Goal: Communication & Community: Answer question/provide support

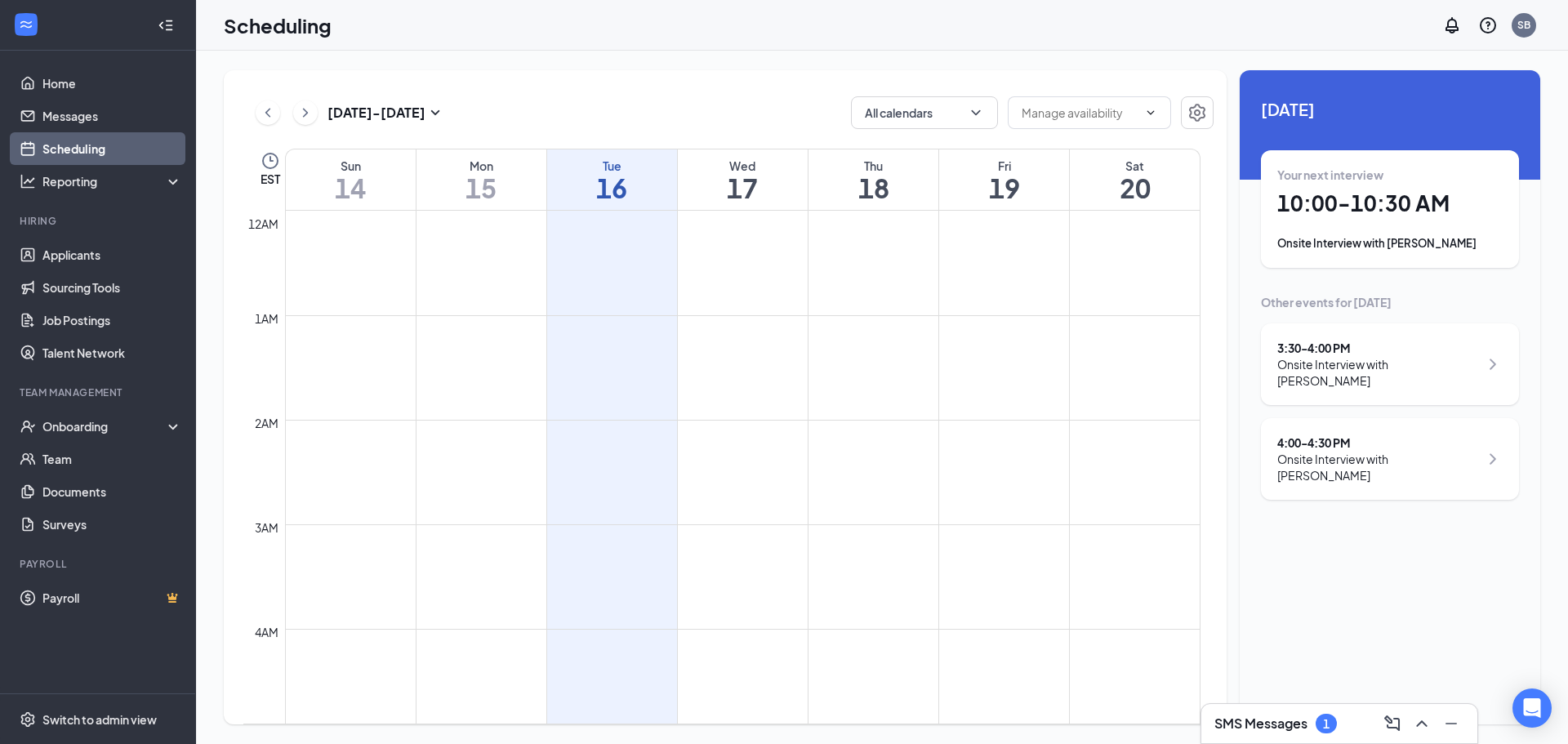
scroll to position [803, 0]
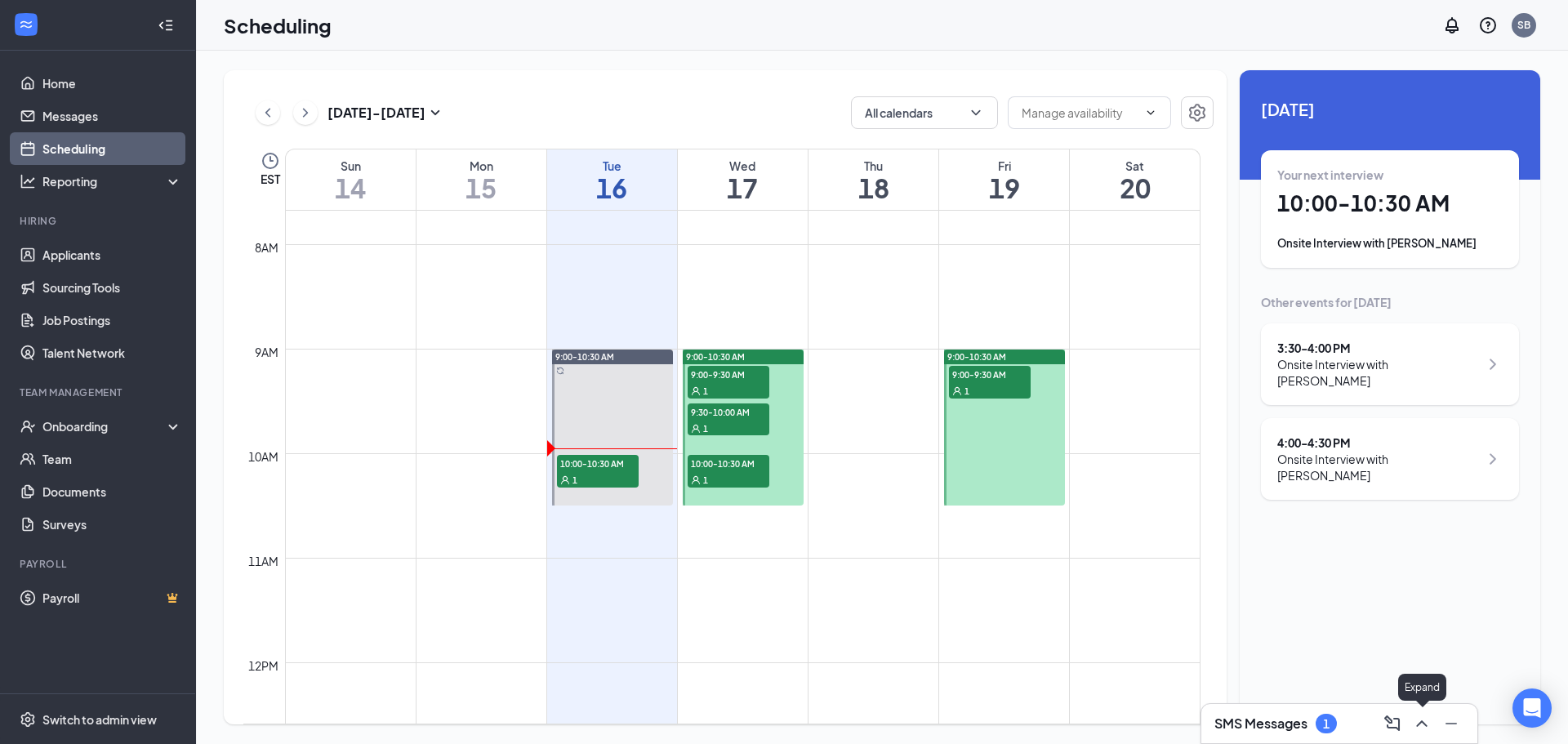
click at [1427, 719] on icon "ChevronUp" at bounding box center [1421, 724] width 19 height 20
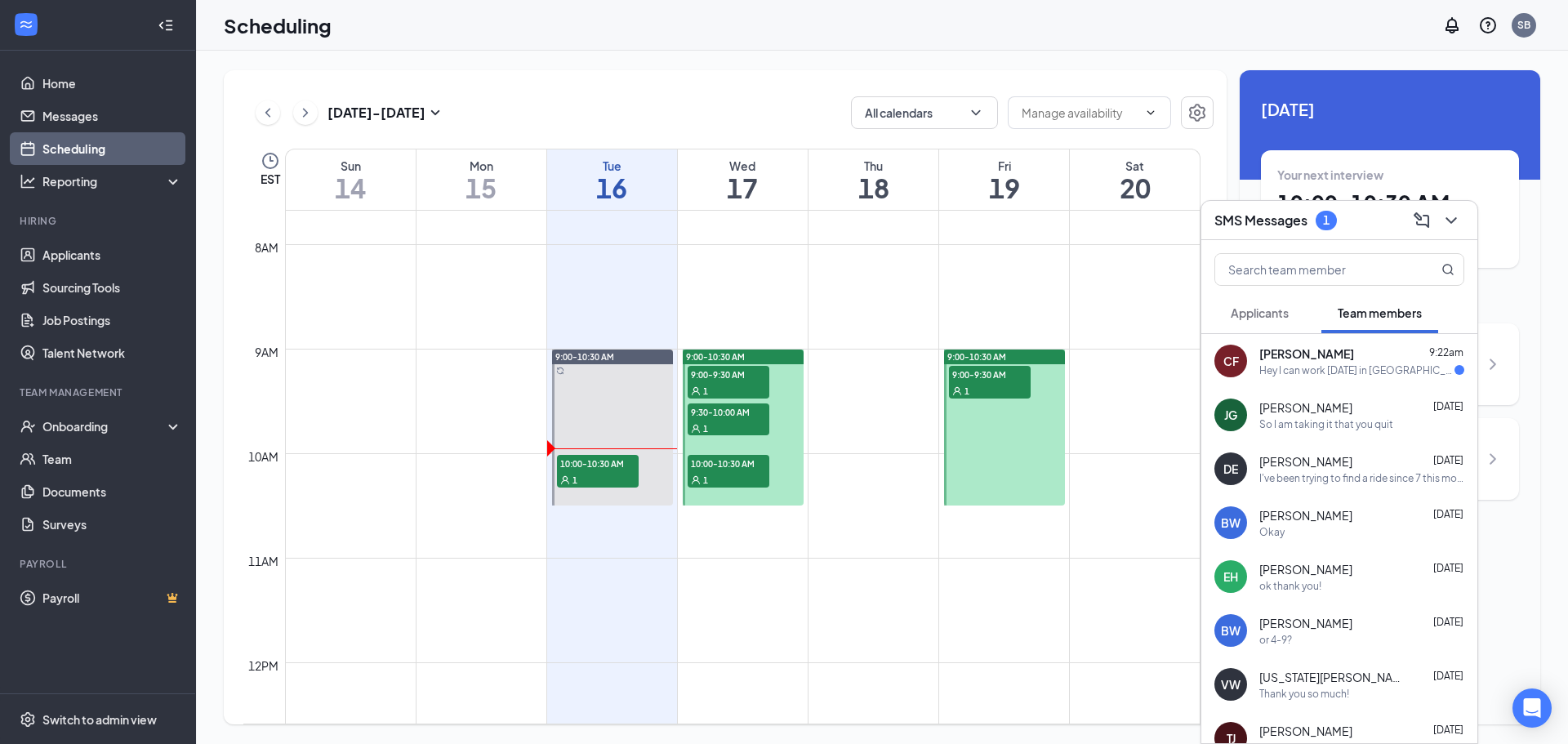
click at [1393, 358] on div "[PERSON_NAME] 9:22am" at bounding box center [1361, 353] width 205 height 17
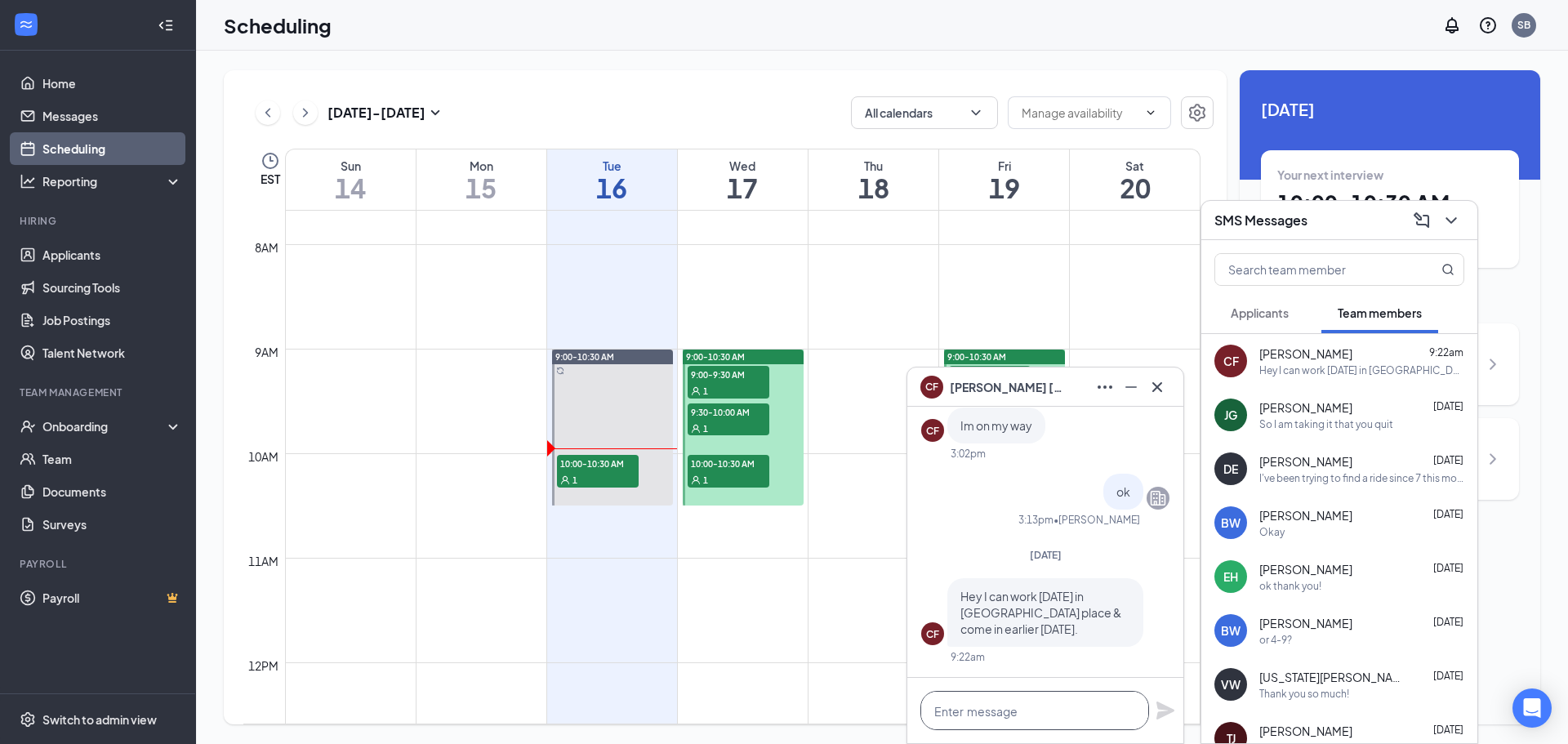
click at [1092, 704] on textarea at bounding box center [1034, 711] width 229 height 39
type textarea "Are you sure you feel up to it?"
click at [1159, 705] on icon "Plane" at bounding box center [1165, 711] width 18 height 18
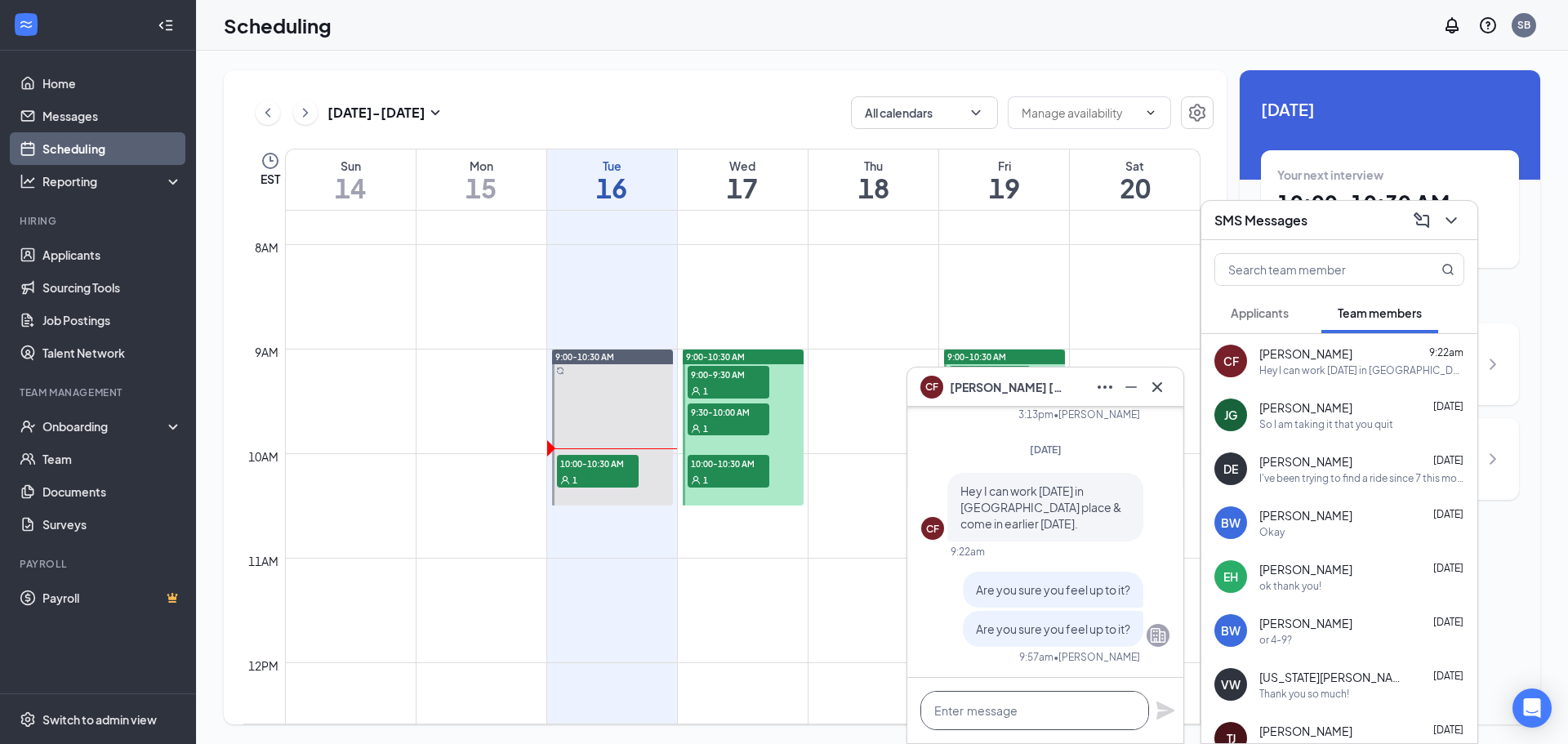
click at [1071, 722] on textarea at bounding box center [1034, 711] width 229 height 39
type textarea "S"
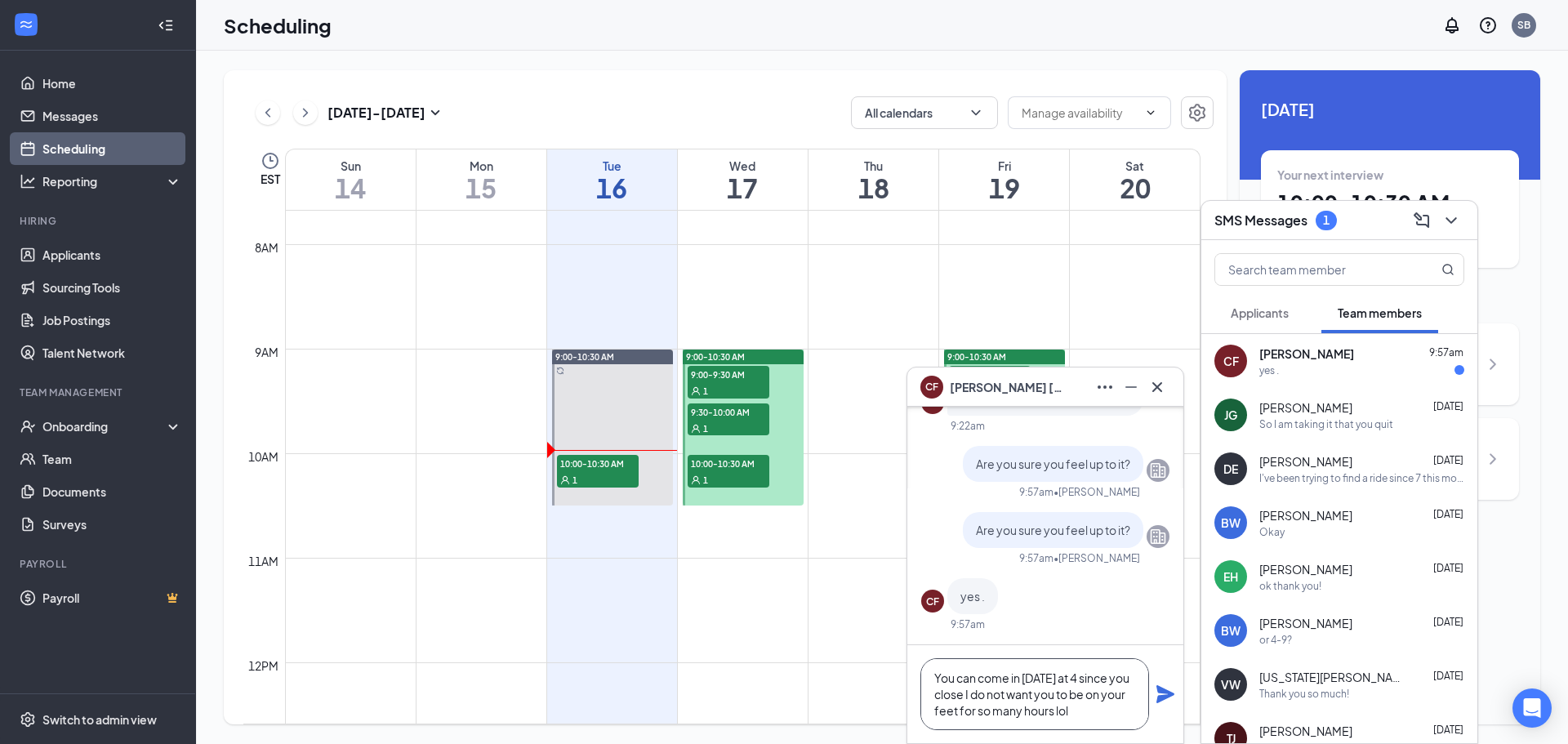
type textarea "You can come in [DATE] at 4 since you close I do not want you to be on your fee…"
click at [1175, 693] on div "You can come in [DATE] at 4 since you close I do not want you to be on your fee…" at bounding box center [1045, 694] width 276 height 98
click at [1168, 692] on icon "Plane" at bounding box center [1165, 694] width 18 height 18
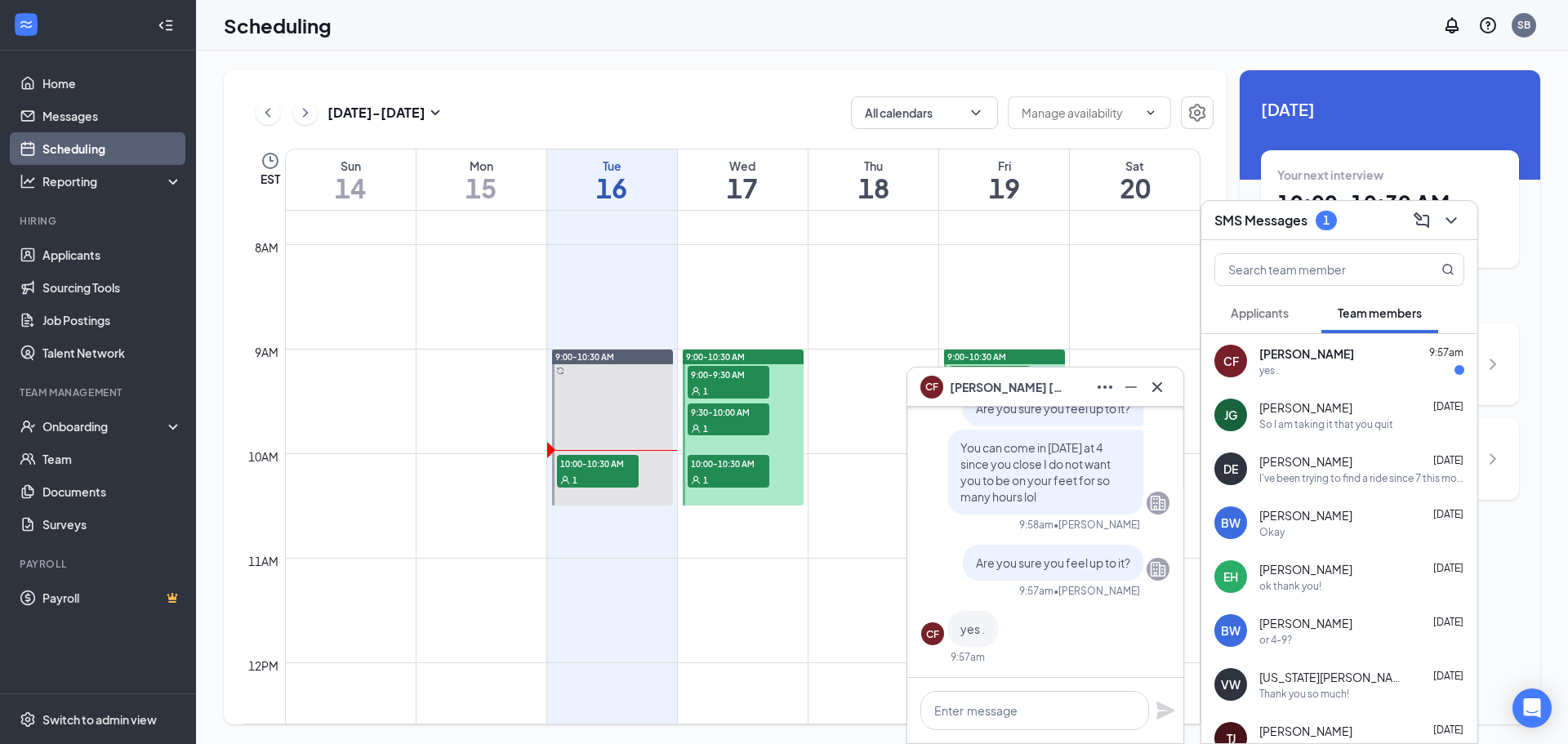
scroll to position [0, 0]
click at [1023, 708] on textarea at bounding box center [1034, 711] width 229 height 39
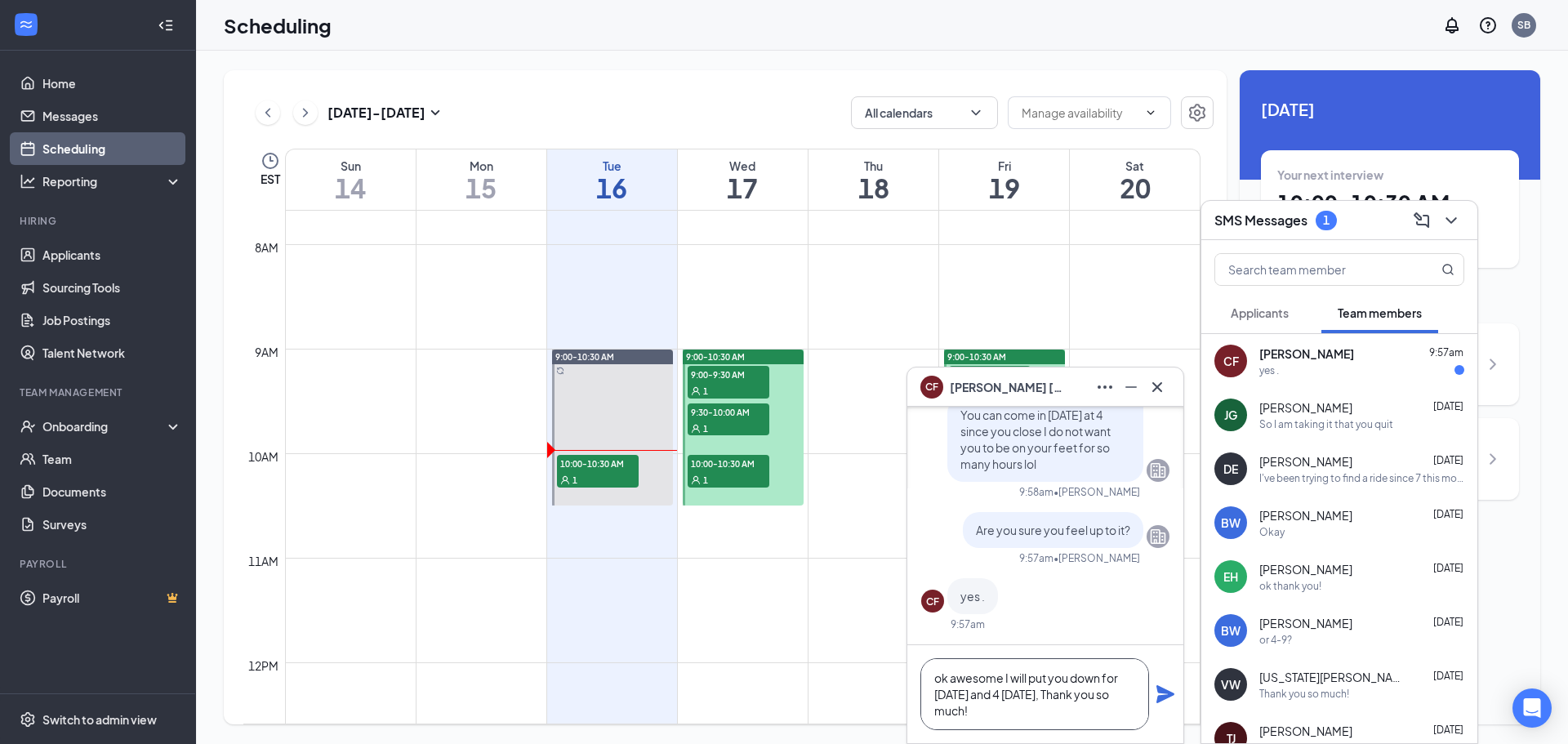
type textarea "ok awesome I will put you down for [DATE] and 4 [DATE], Thank you so much!"
click at [1165, 695] on icon "Plane" at bounding box center [1165, 694] width 18 height 18
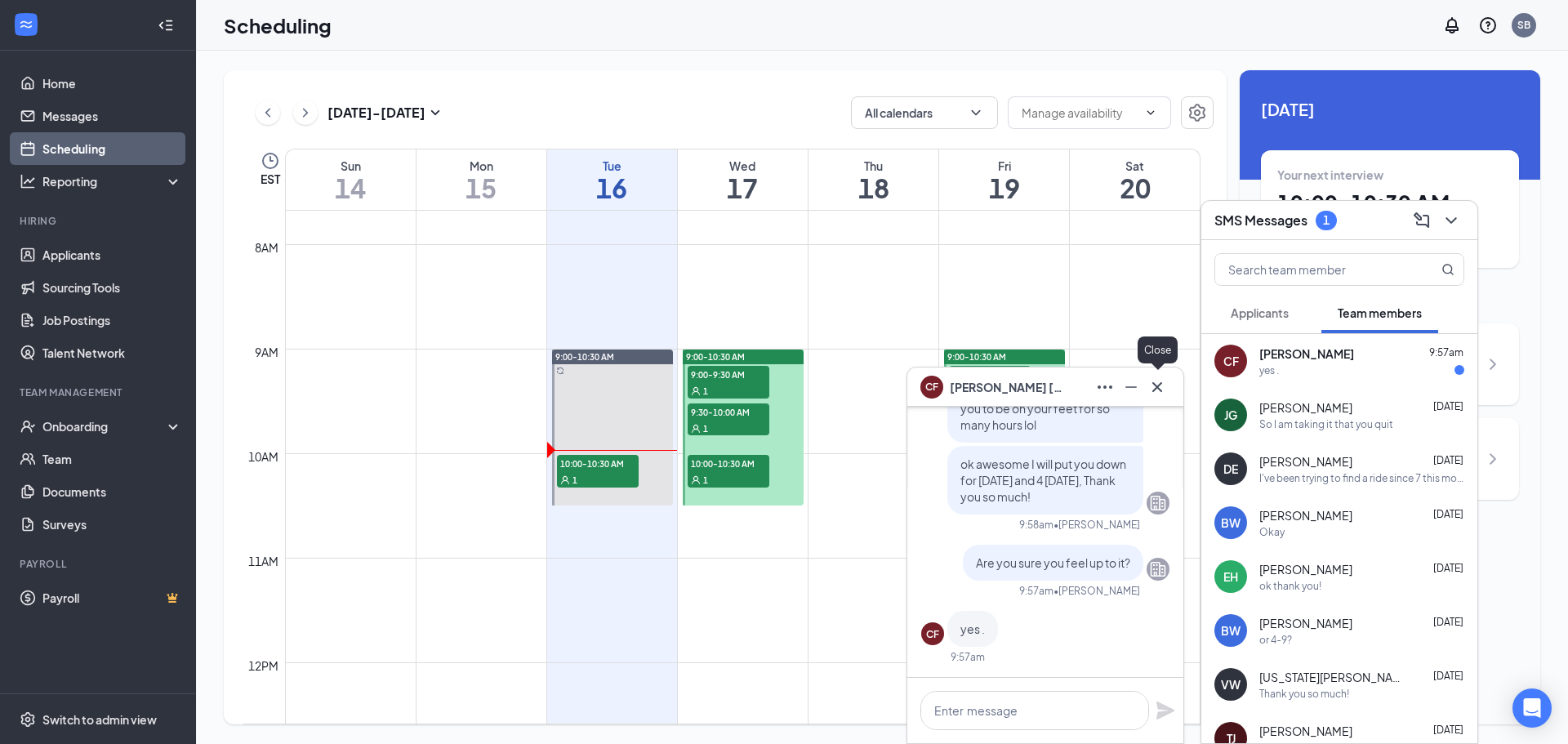
scroll to position [0, 0]
click at [1160, 378] on icon "Cross" at bounding box center [1157, 387] width 19 height 20
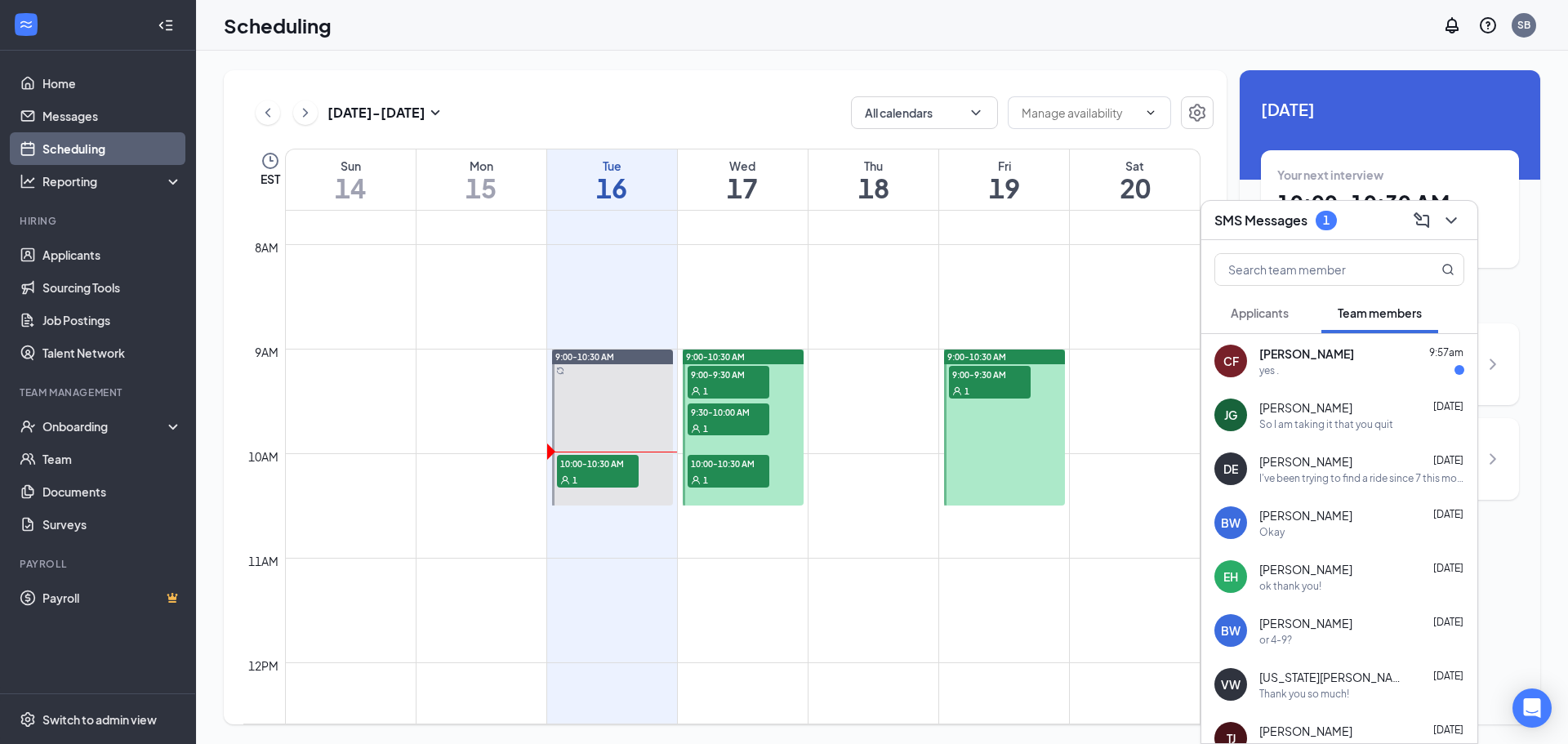
click at [1417, 372] on div "yes ." at bounding box center [1361, 371] width 205 height 14
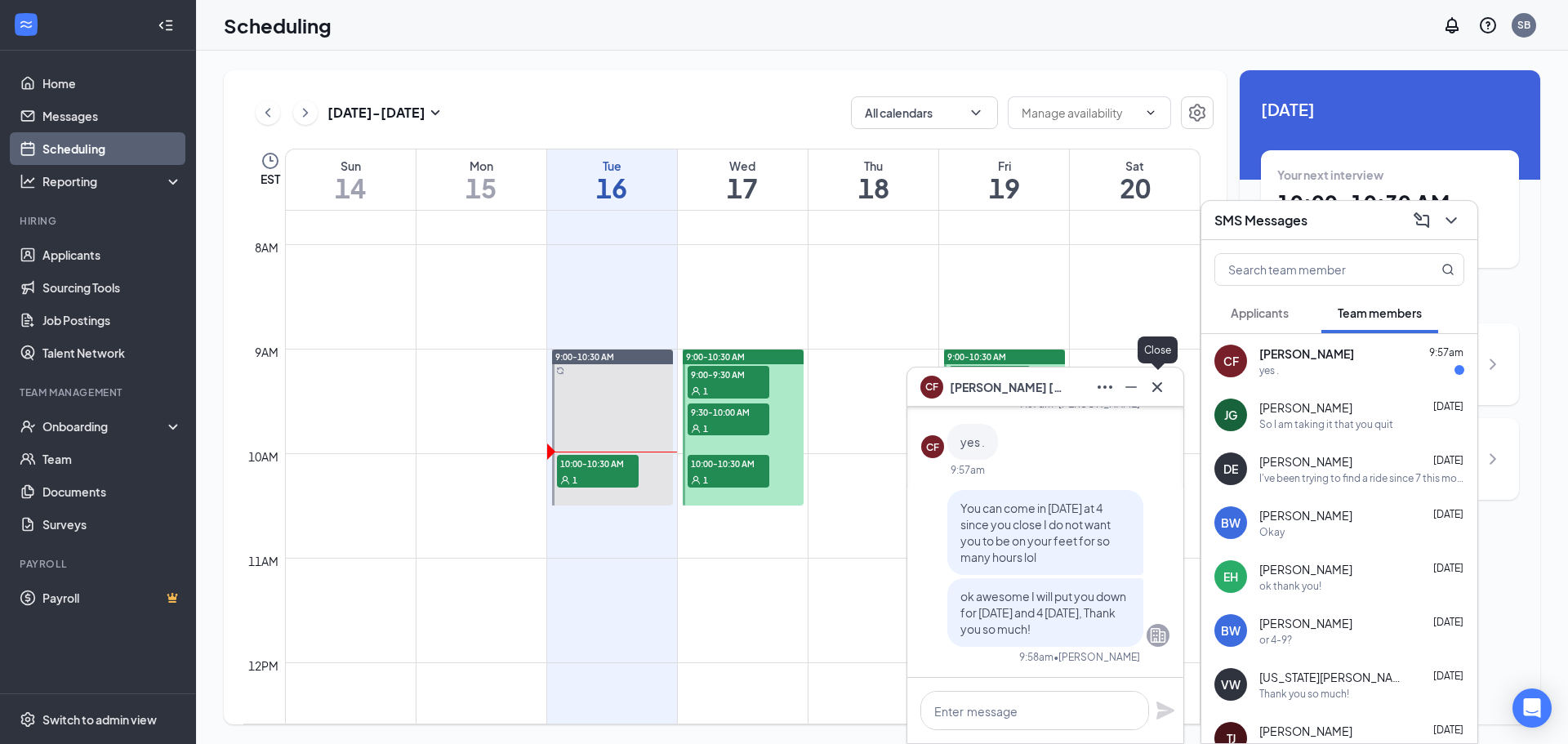
click at [1154, 377] on icon "Cross" at bounding box center [1157, 387] width 19 height 20
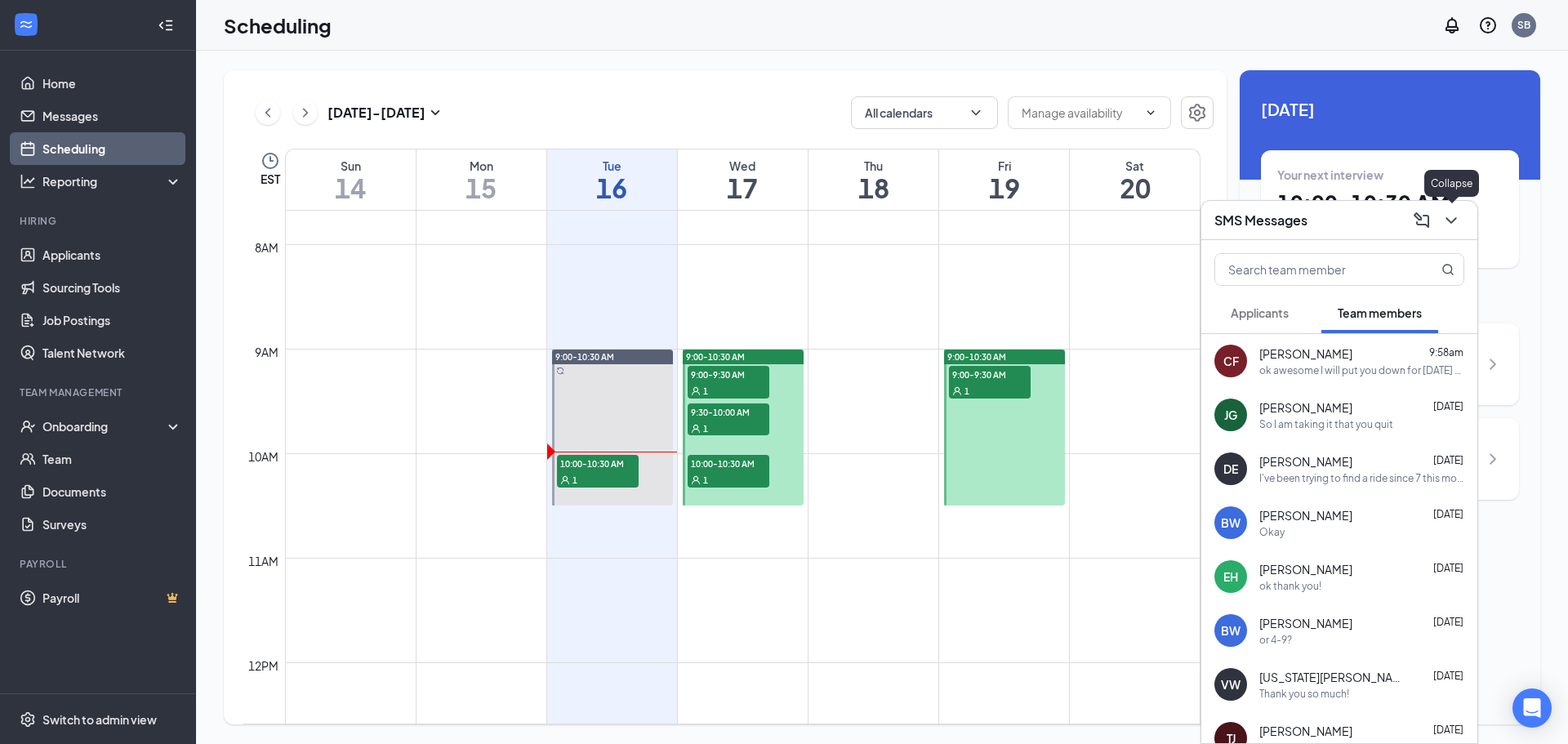
click at [1452, 223] on icon "ChevronDown" at bounding box center [1451, 220] width 19 height 20
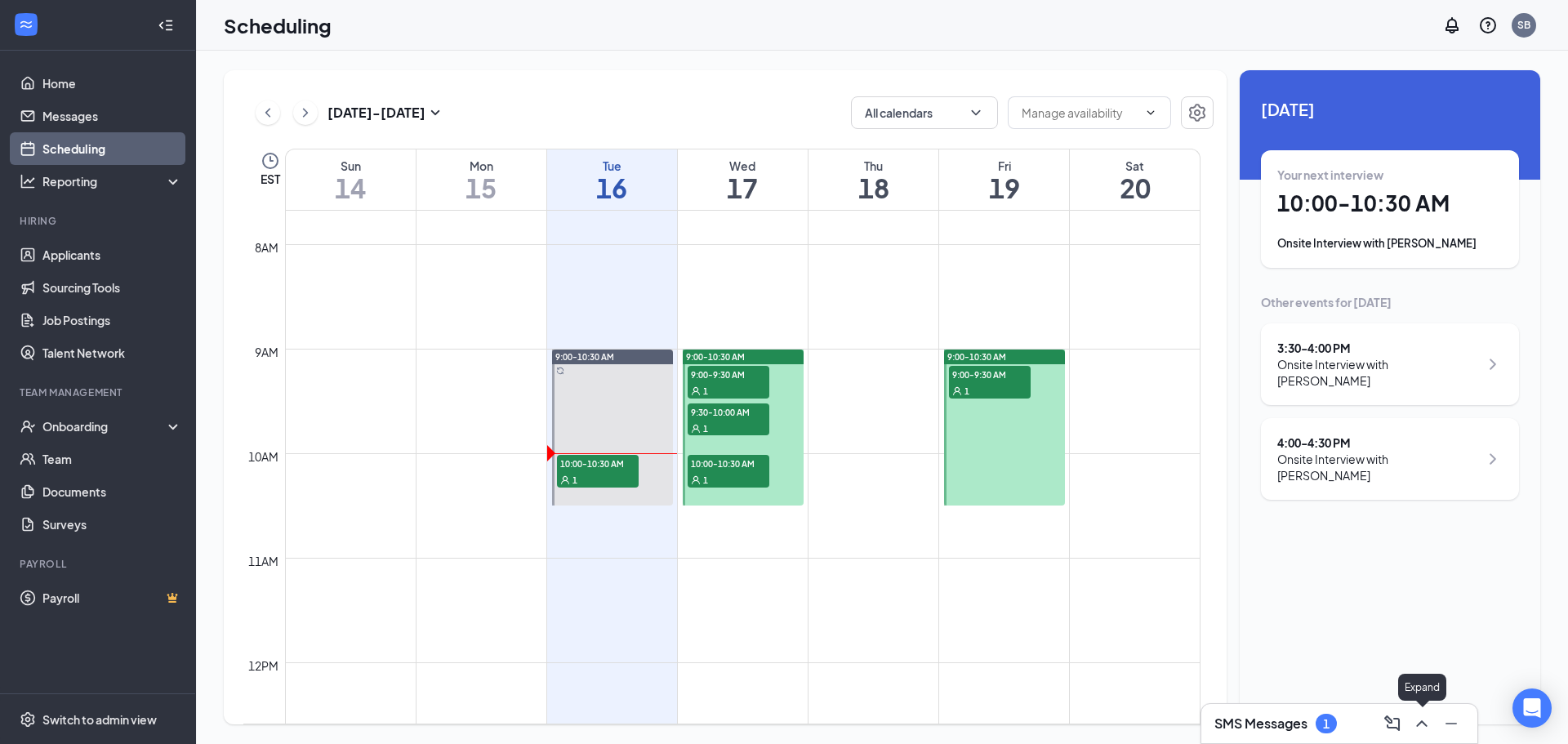
click at [1425, 718] on icon "ChevronUp" at bounding box center [1421, 724] width 19 height 20
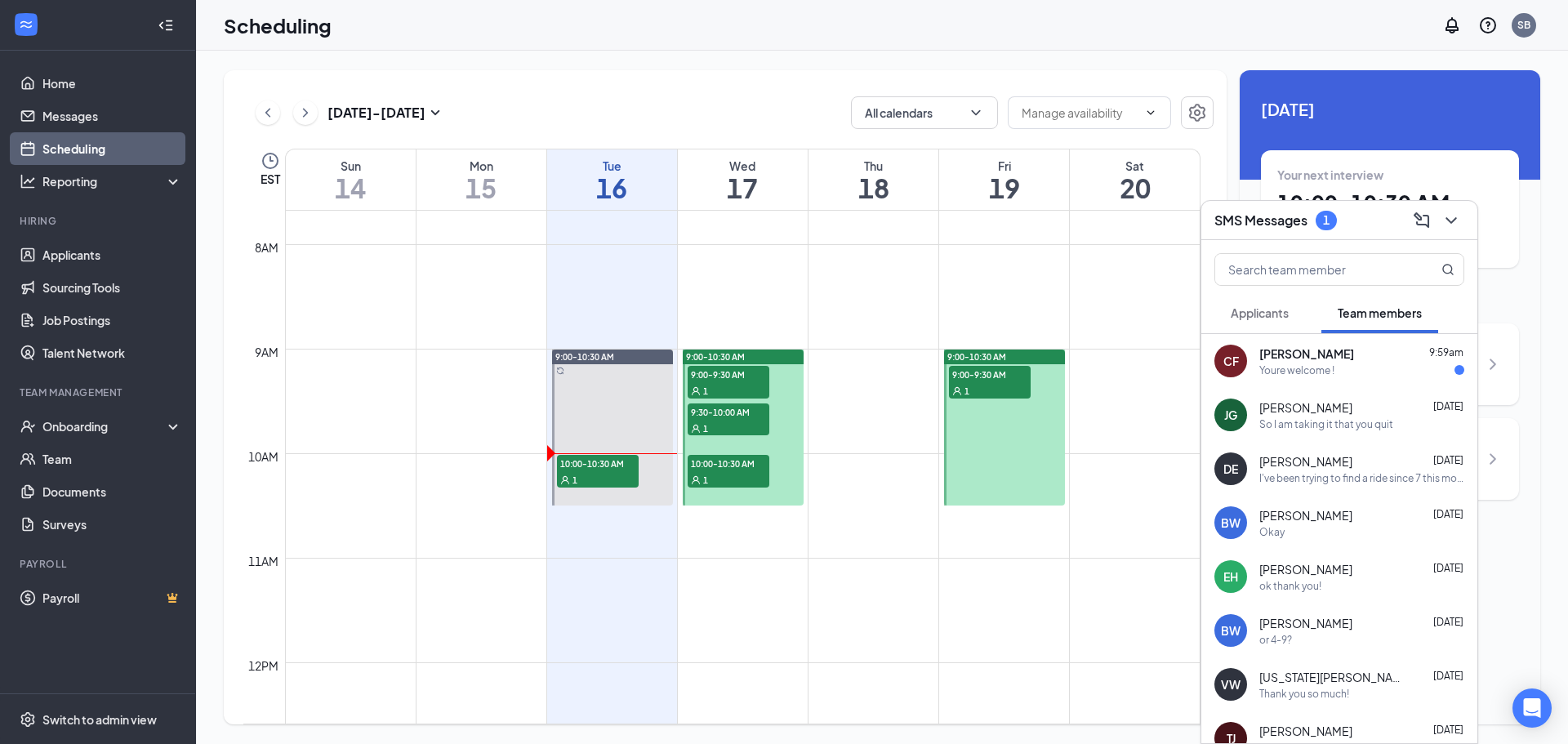
click at [1371, 372] on div "Youre welcome !" at bounding box center [1361, 371] width 205 height 14
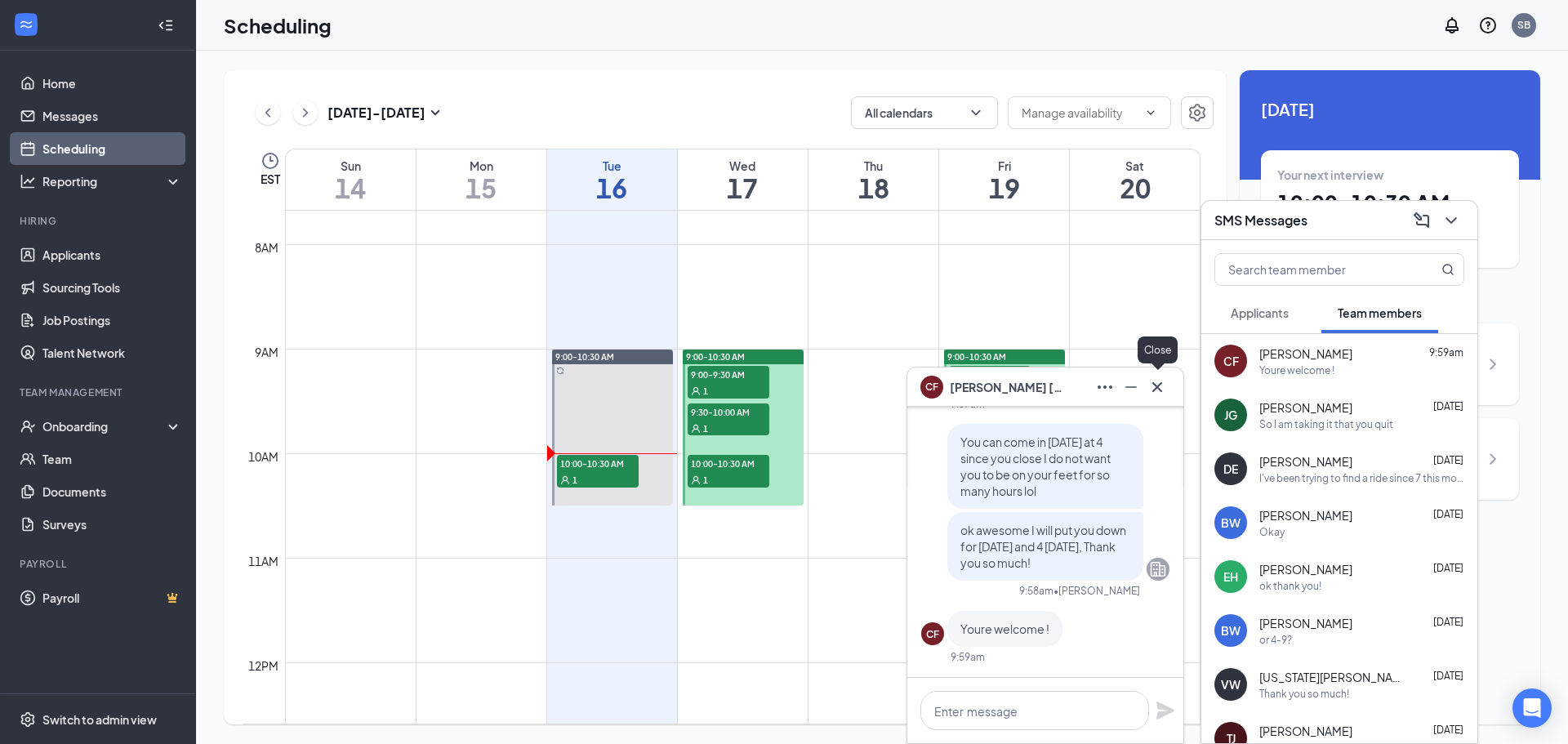
click at [1152, 390] on icon "Cross" at bounding box center [1157, 387] width 19 height 20
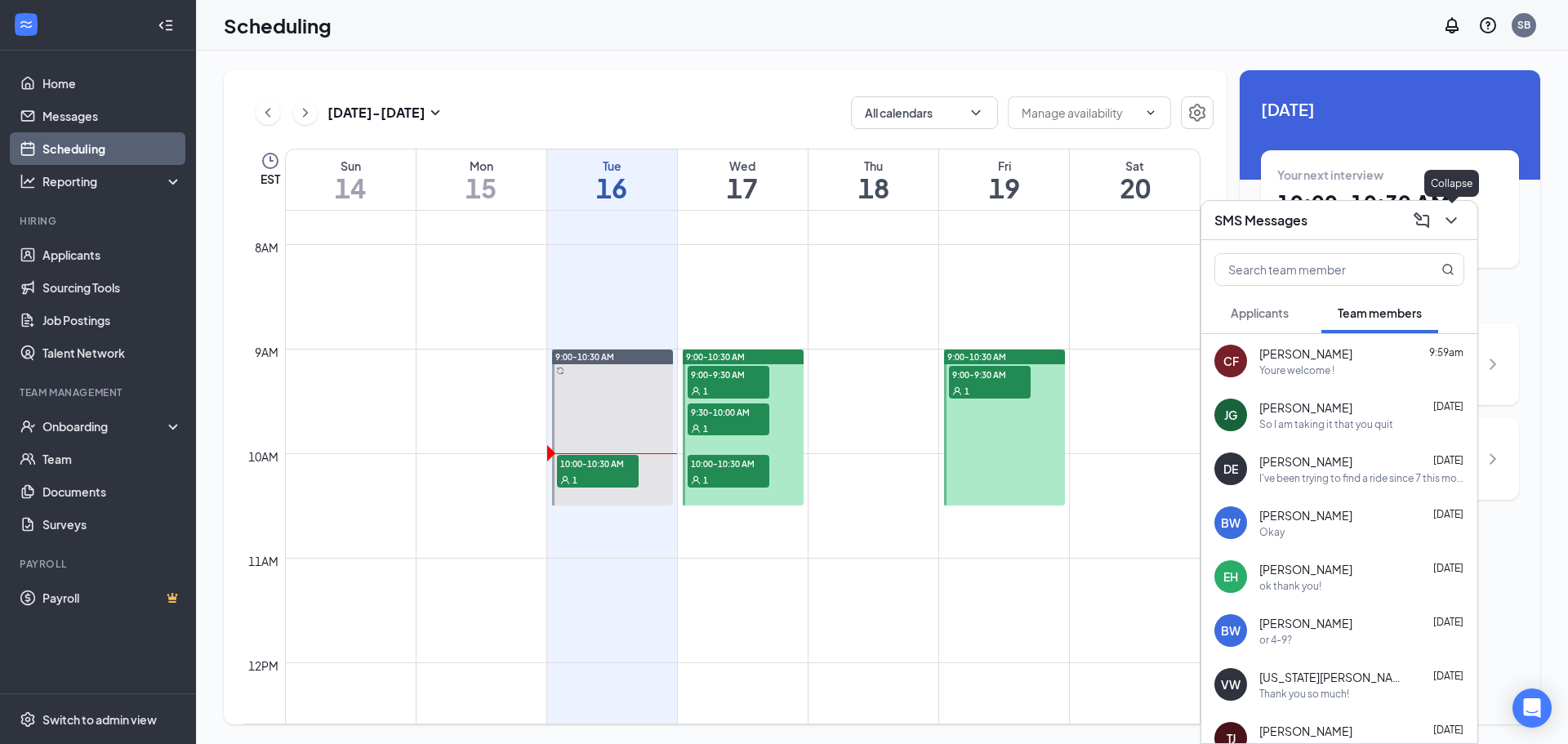
click at [1457, 215] on icon "ChevronDown" at bounding box center [1451, 220] width 19 height 20
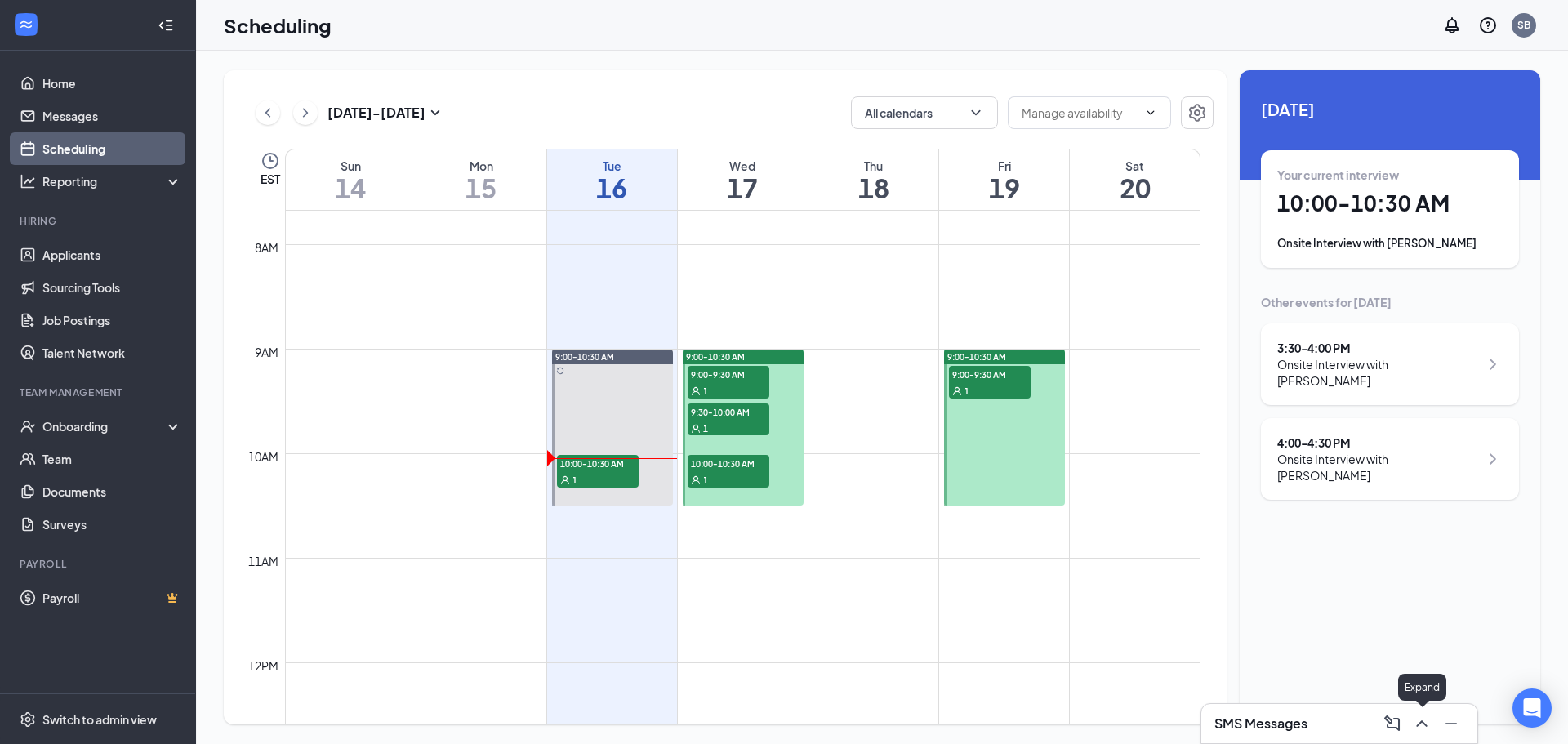
click at [1418, 724] on icon "ChevronUp" at bounding box center [1421, 724] width 11 height 7
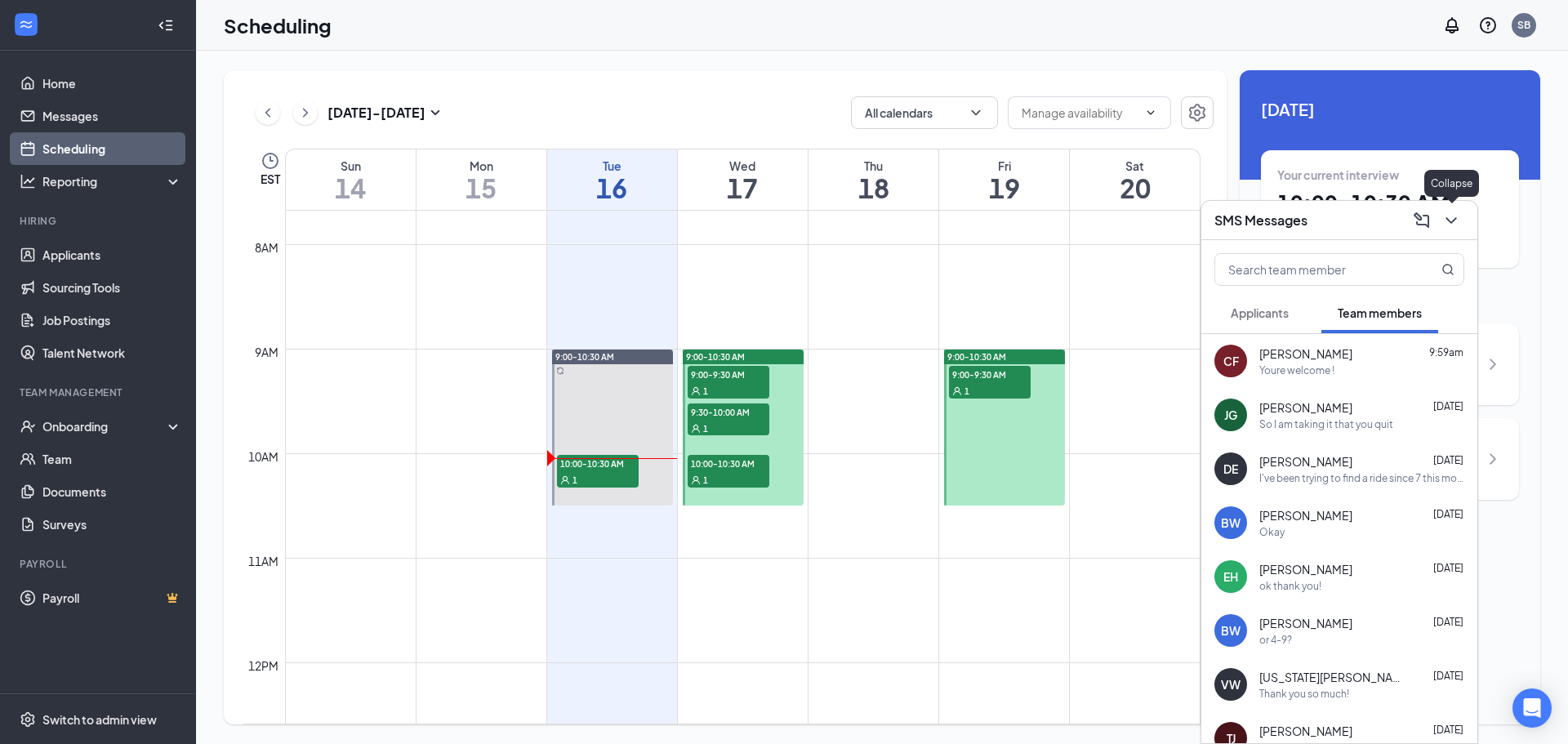
click at [1453, 232] on button at bounding box center [1450, 220] width 26 height 26
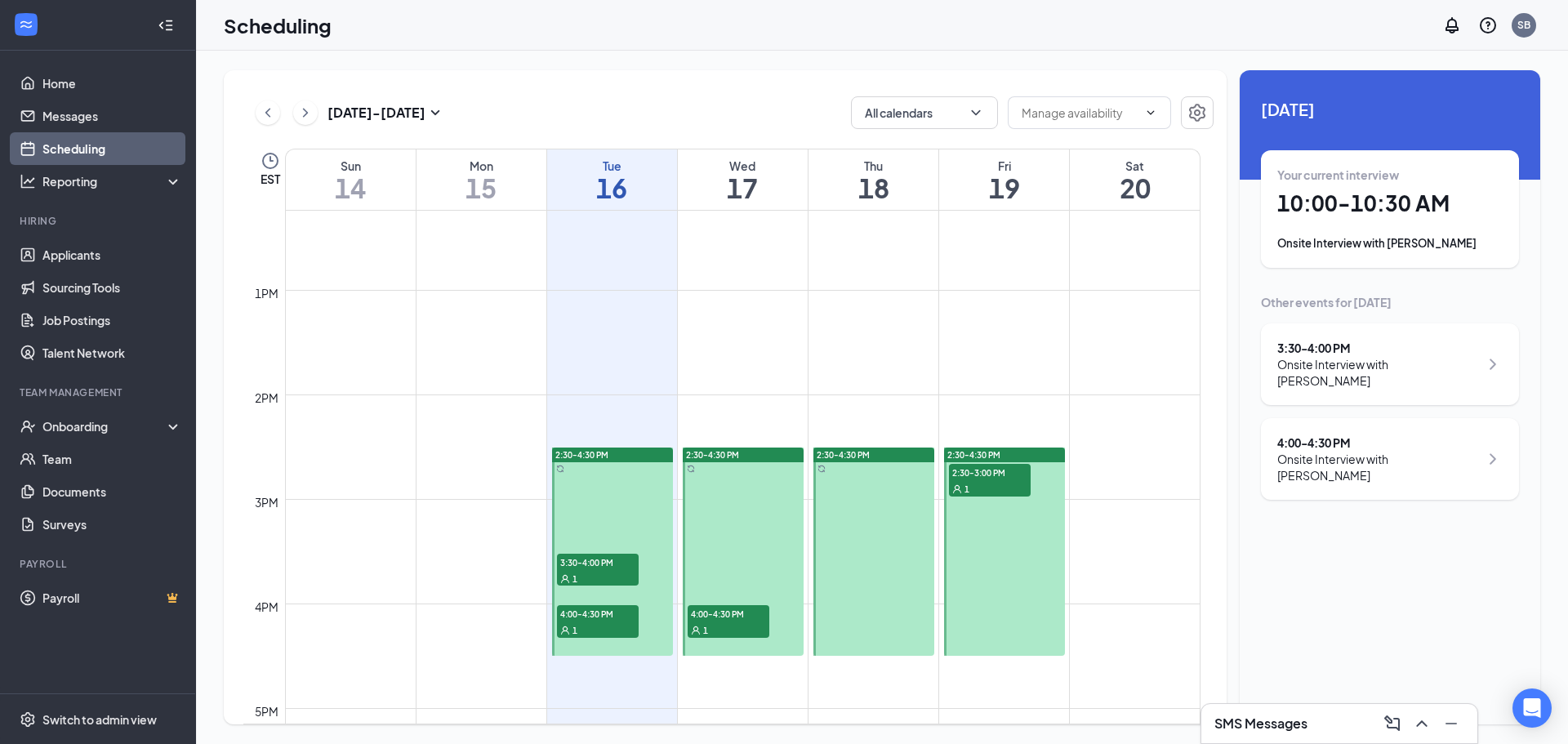
scroll to position [1293, 0]
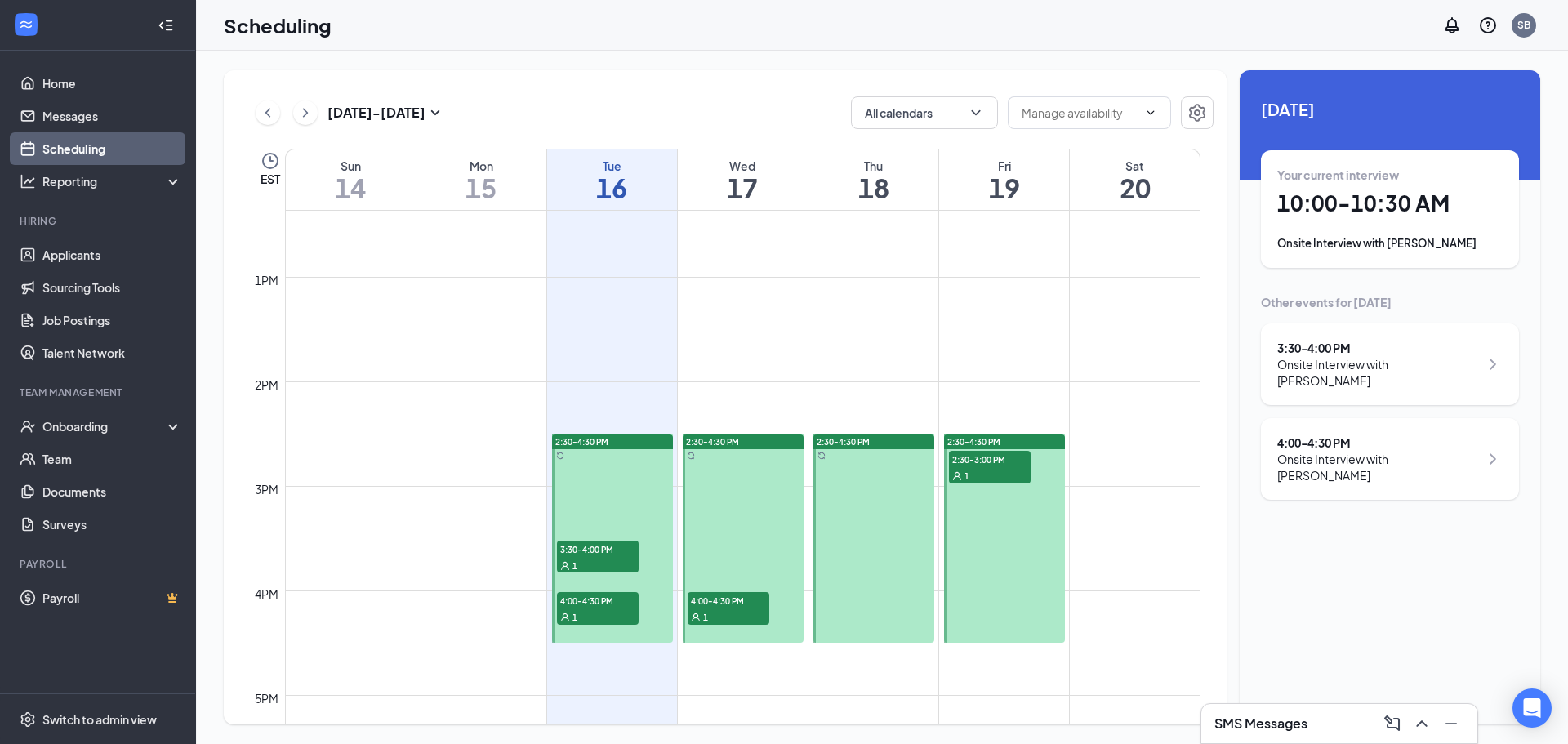
click at [584, 565] on div "1" at bounding box center [597, 565] width 82 height 17
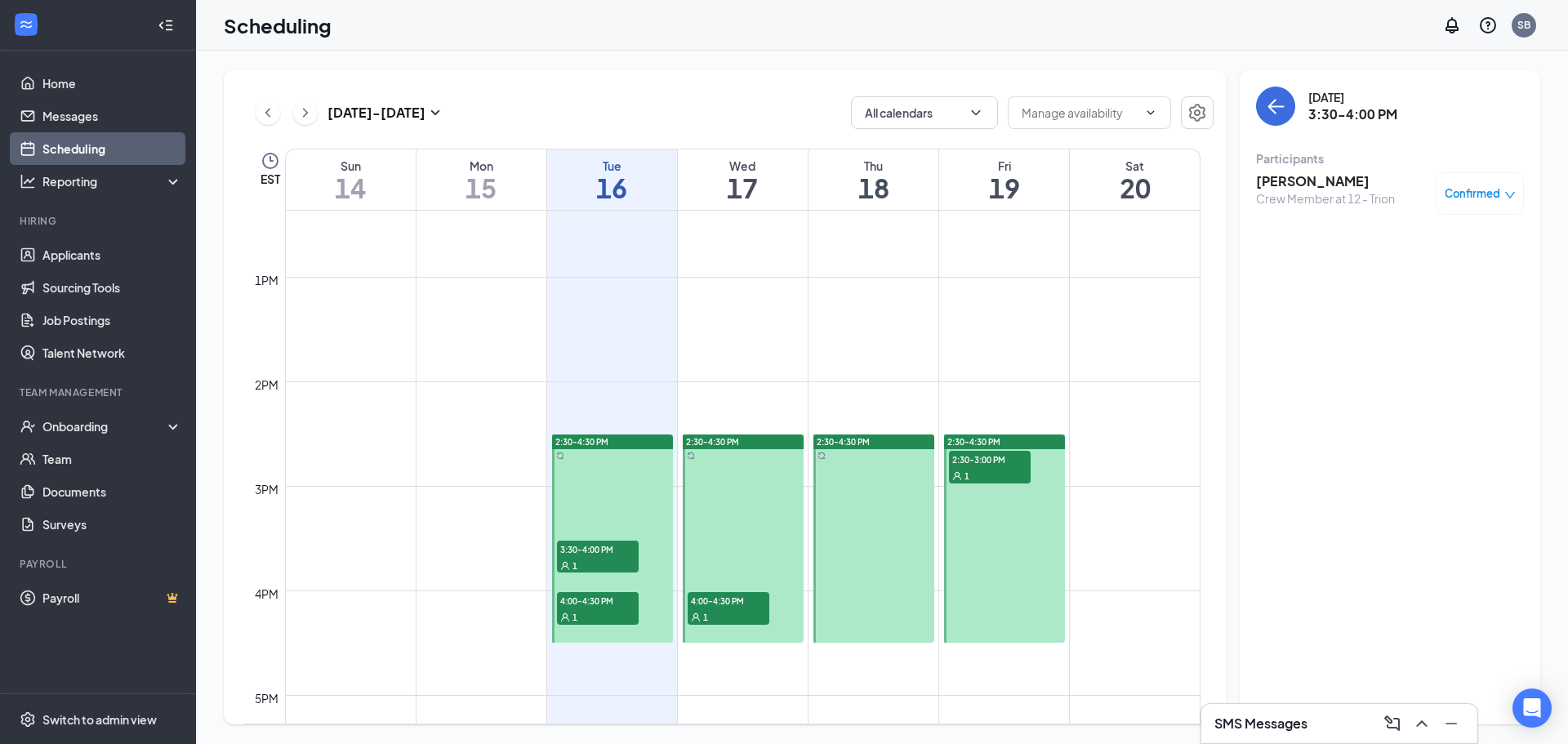
click at [589, 610] on div "1" at bounding box center [597, 616] width 82 height 17
click at [600, 555] on span "3:30-4:00 PM" at bounding box center [597, 549] width 82 height 17
click at [762, 611] on div "1" at bounding box center [728, 616] width 82 height 17
click at [995, 472] on div "1" at bounding box center [989, 475] width 82 height 17
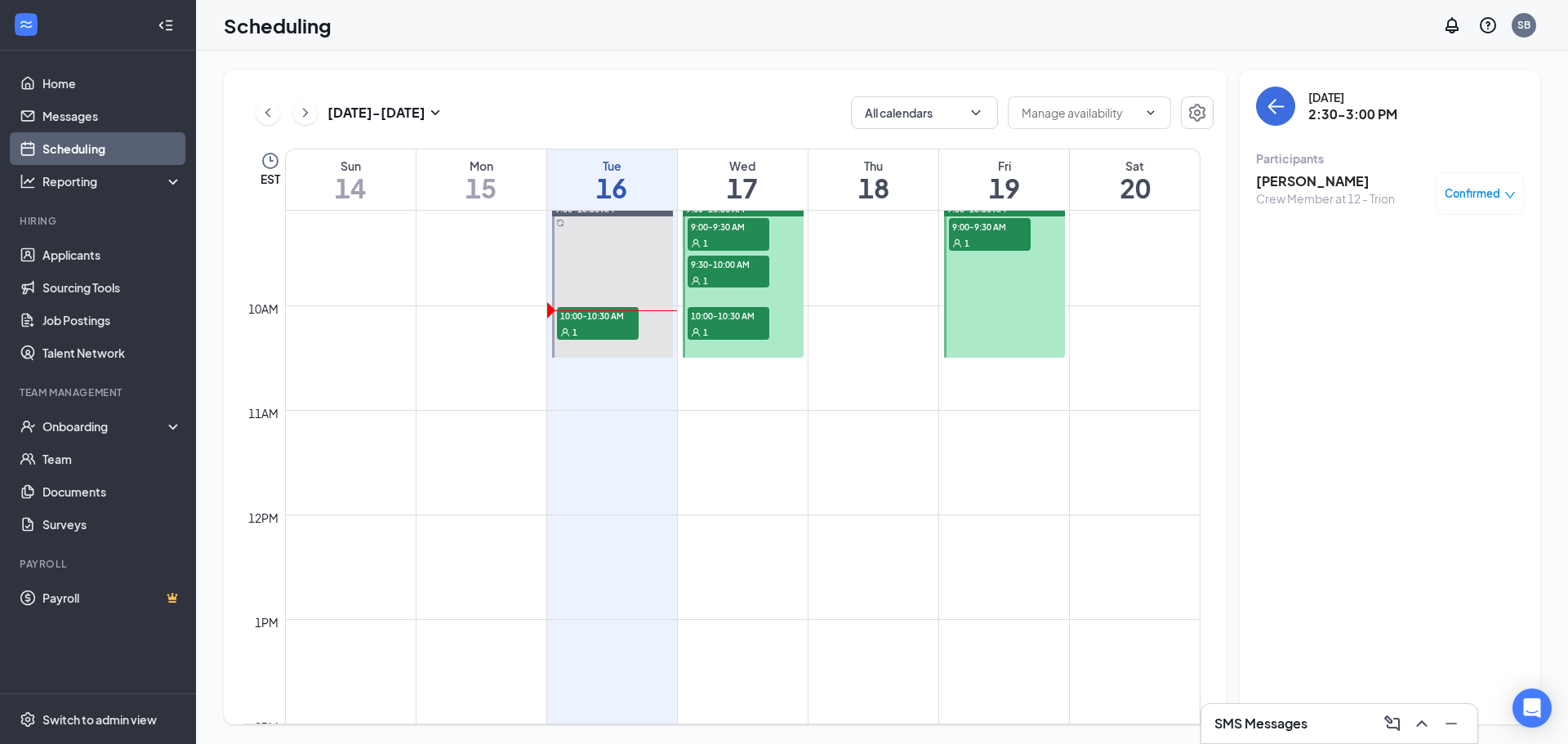
scroll to position [884, 0]
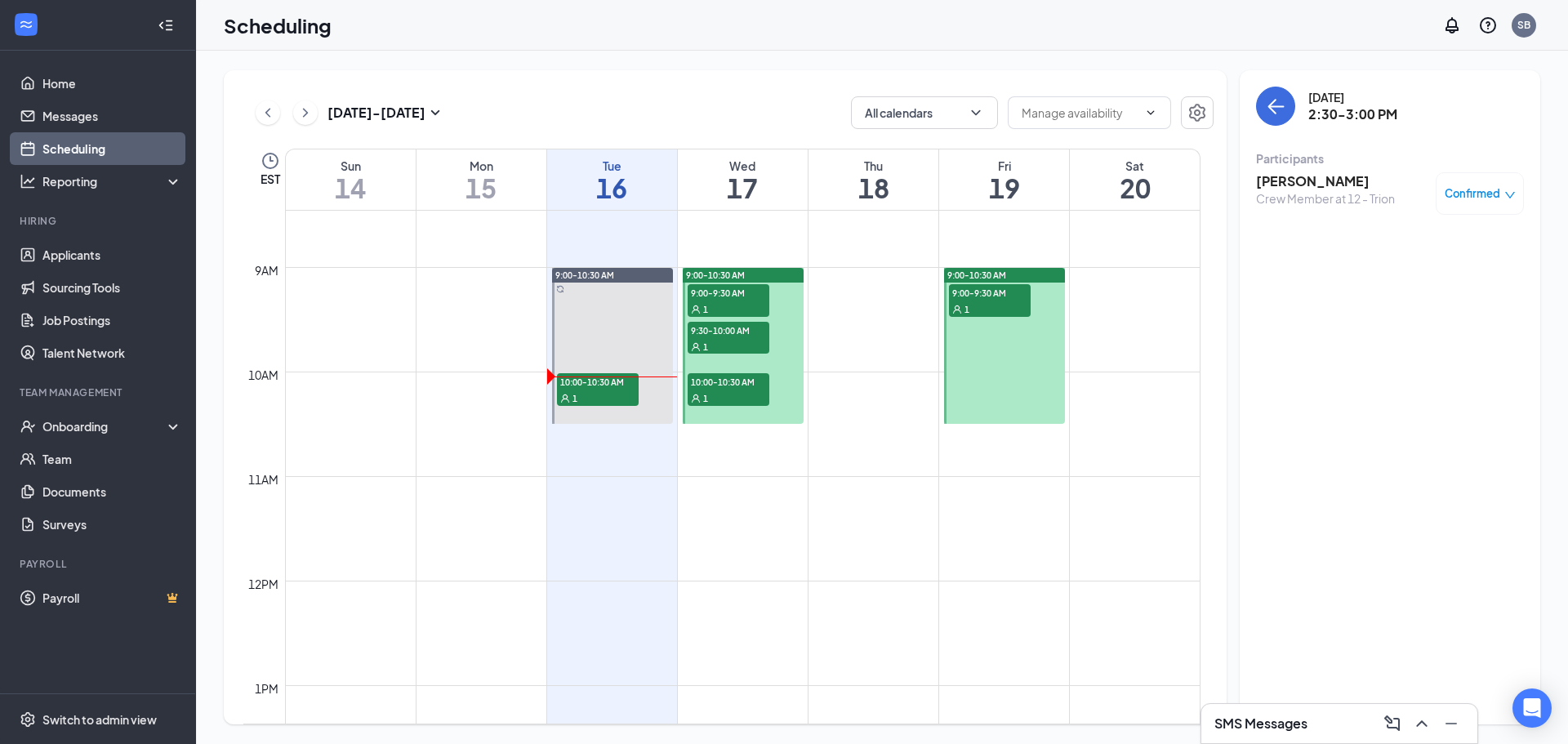
click at [725, 389] on span "10:00-10:30 AM" at bounding box center [728, 381] width 82 height 17
click at [728, 329] on span "9:30-10:00 AM" at bounding box center [728, 330] width 82 height 17
click at [733, 300] on div "1" at bounding box center [728, 308] width 82 height 17
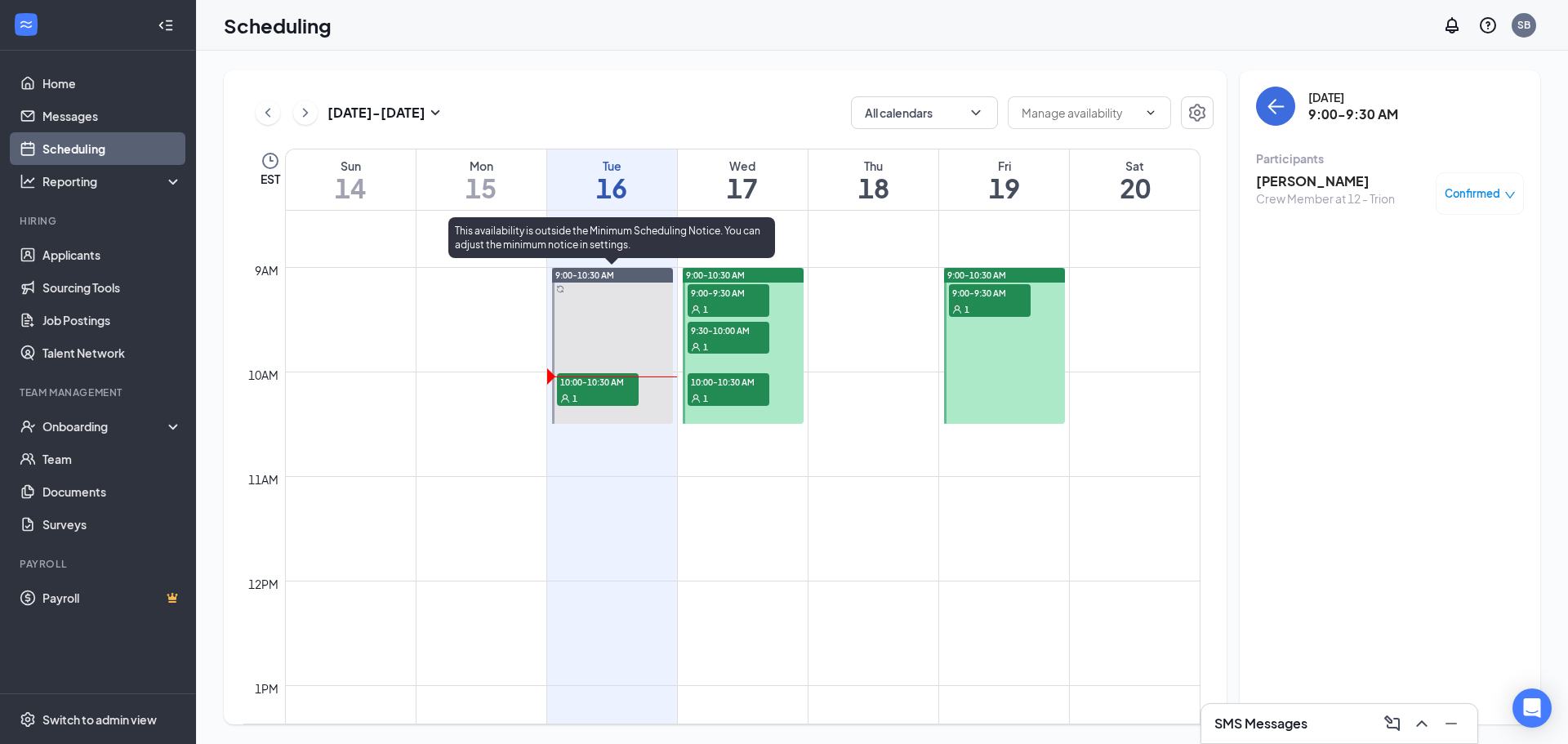
click at [609, 385] on span "10:00-10:30 AM" at bounding box center [597, 381] width 82 height 17
